Goal: Task Accomplishment & Management: Use online tool/utility

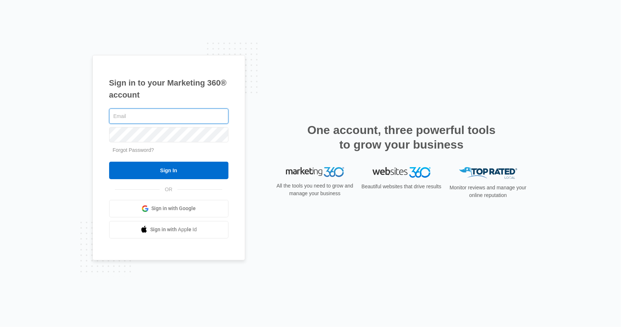
type input "[EMAIL_ADDRESS][DOMAIN_NAME]"
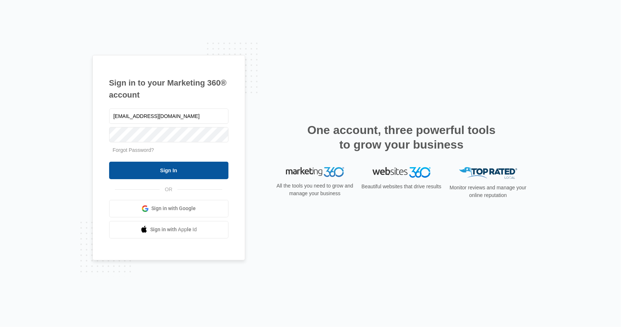
click at [171, 175] on input "Sign In" at bounding box center [168, 169] width 119 height 17
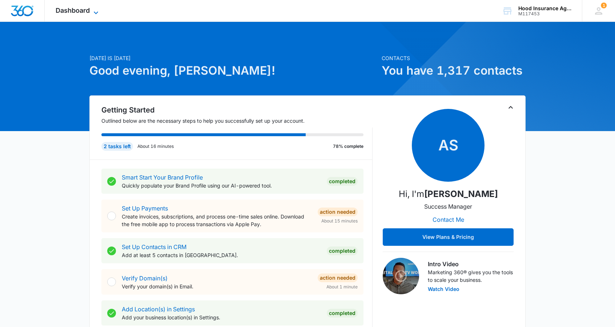
click at [93, 11] on icon at bounding box center [96, 12] width 9 height 9
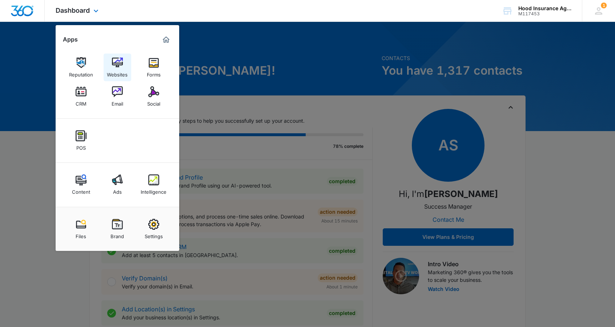
click at [117, 64] on img at bounding box center [117, 62] width 11 height 11
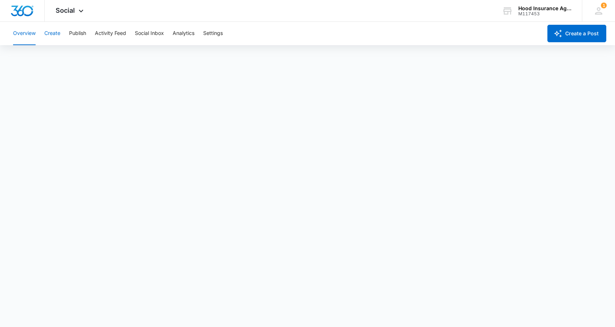
click at [51, 32] on button "Create" at bounding box center [52, 33] width 16 height 23
click at [82, 10] on icon at bounding box center [81, 12] width 9 height 9
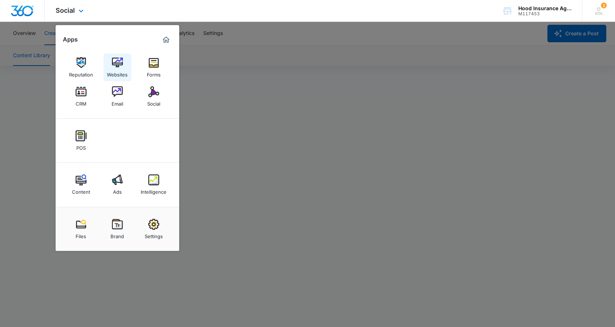
click at [119, 68] on img at bounding box center [117, 62] width 11 height 11
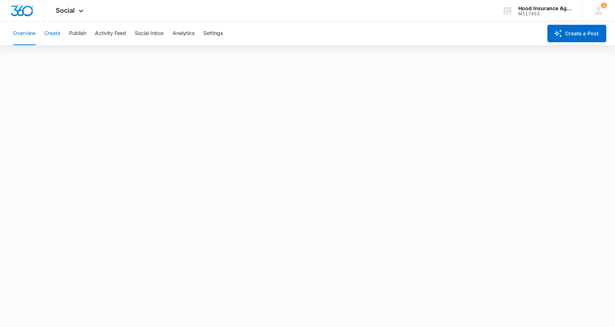
click at [58, 33] on button "Create" at bounding box center [52, 33] width 16 height 23
